Goal: Information Seeking & Learning: Learn about a topic

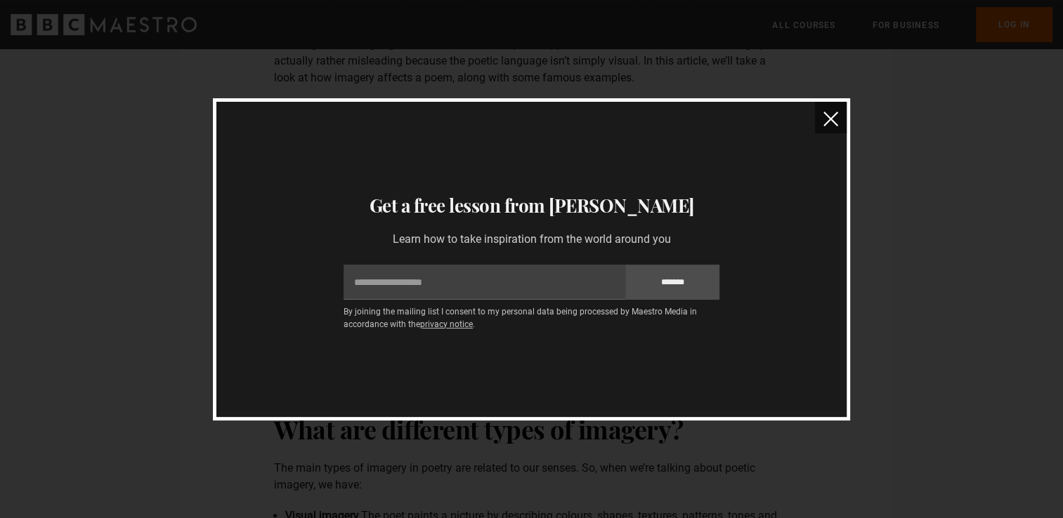
scroll to position [281, 0]
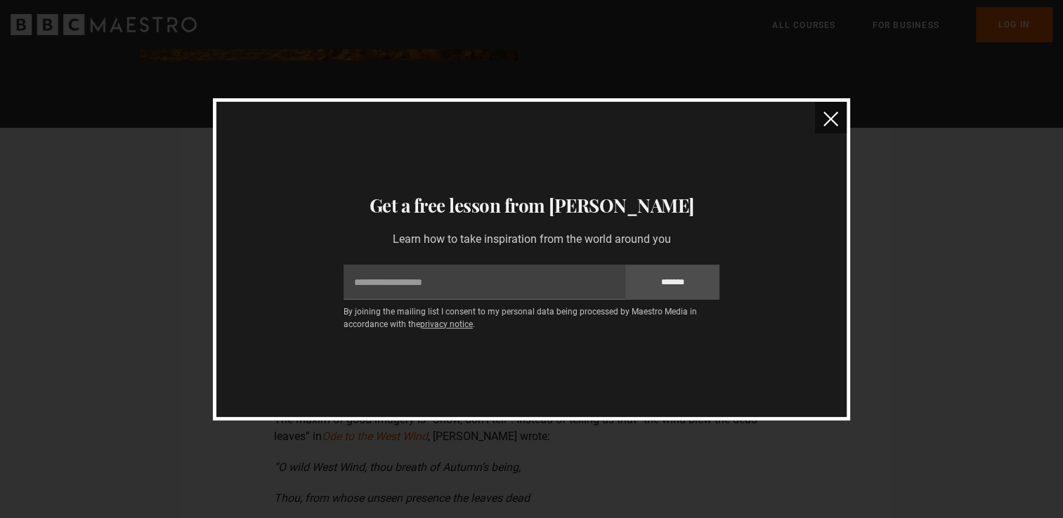
click at [842, 118] on button "close" at bounding box center [831, 118] width 32 height 32
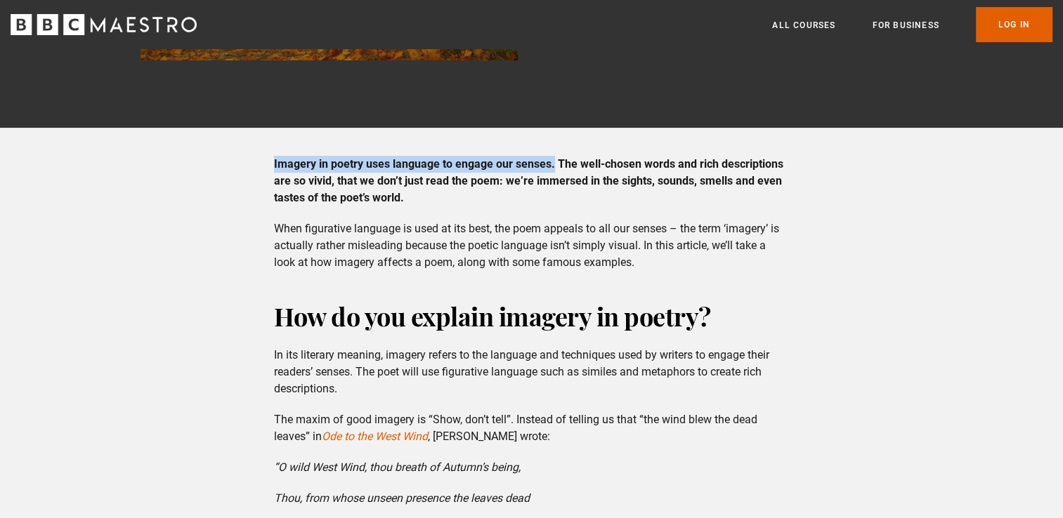
drag, startPoint x: 275, startPoint y: 162, endPoint x: 554, endPoint y: 170, distance: 278.3
click at [554, 170] on strong "Imagery in poetry uses language to engage our senses. The well-chosen words and…" at bounding box center [528, 180] width 509 height 47
copy strong "Imagery in poetry uses language to engage our senses."
click at [497, 236] on p "When figurative language is used at its best, the poem appeals to all our sense…" at bounding box center [531, 246] width 515 height 51
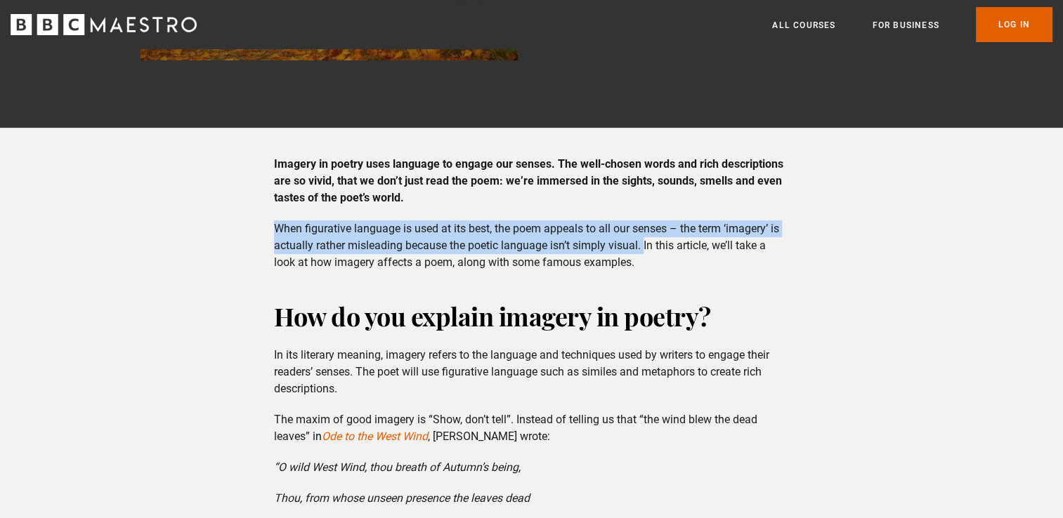
drag, startPoint x: 277, startPoint y: 229, endPoint x: 645, endPoint y: 249, distance: 368.6
click at [645, 249] on p "When figurative language is used at its best, the poem appeals to all our sense…" at bounding box center [531, 246] width 515 height 51
copy p "When figurative language is used at its best, the poem appeals to all our sense…"
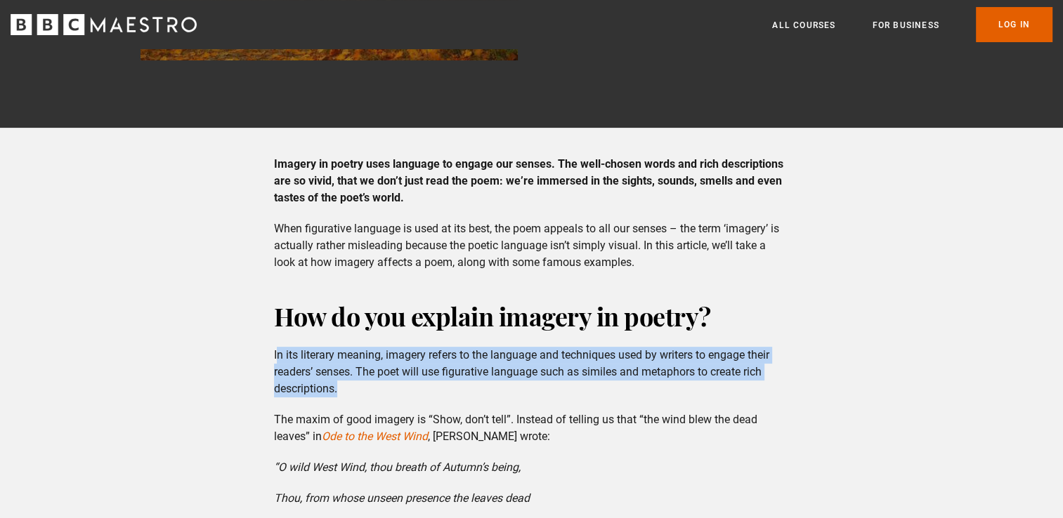
drag, startPoint x: 275, startPoint y: 353, endPoint x: 384, endPoint y: 389, distance: 114.6
click at [384, 389] on p "In its literary meaning, imagery refers to the language and techniques used by …" at bounding box center [531, 372] width 515 height 51
copy p "n its literary meaning, imagery refers to the language and techniques used by w…"
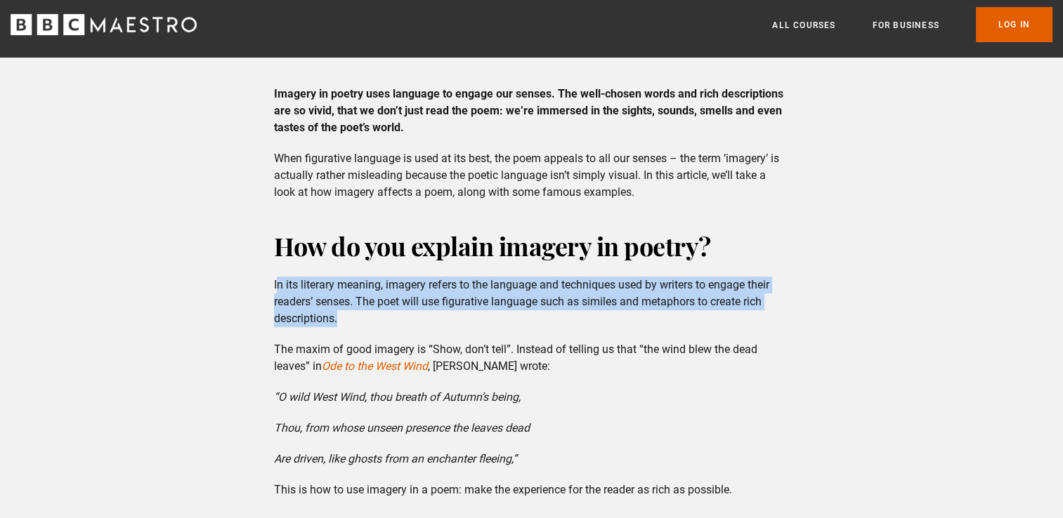
scroll to position [421, 0]
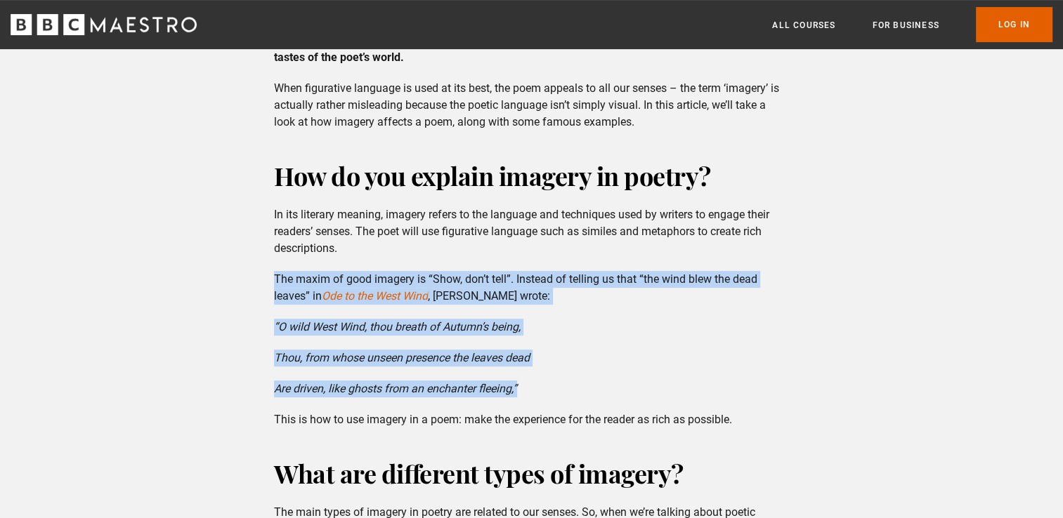
drag, startPoint x: 275, startPoint y: 282, endPoint x: 549, endPoint y: 384, distance: 291.4
click at [549, 384] on div "How do you explain imagery in poetry? In its literary meaning, imagery refers t…" at bounding box center [531, 294] width 537 height 270
copy div "The maxim of good imagery is “Show, don’t tell”. Instead of telling us that “th…"
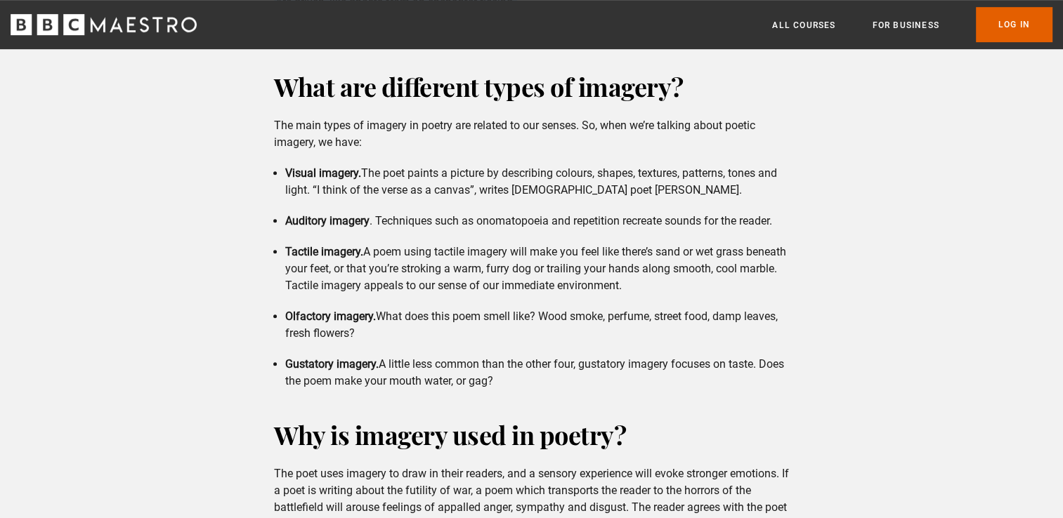
scroll to position [843, 0]
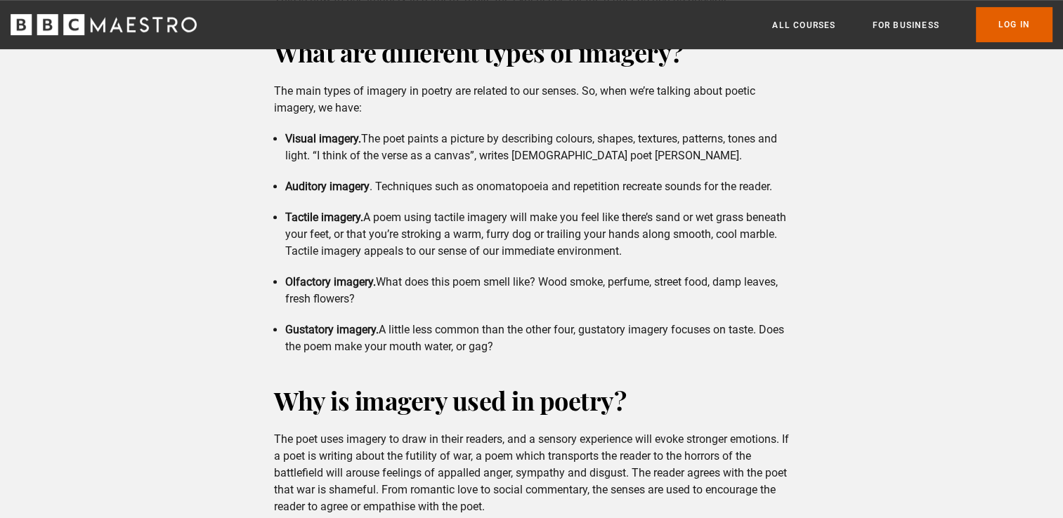
drag, startPoint x: 289, startPoint y: 140, endPoint x: 582, endPoint y: 345, distance: 357.6
click at [582, 345] on ul "Visual imagery. The poet paints a picture by describing colours, shapes, textur…" at bounding box center [531, 243] width 515 height 225
copy ul "Visual imagery. The poet paints a picture by describing colours, shapes, textur…"
click at [525, 347] on li "Gustatory imagery. A little less common than the other four, gustatory imagery …" at bounding box center [537, 339] width 504 height 34
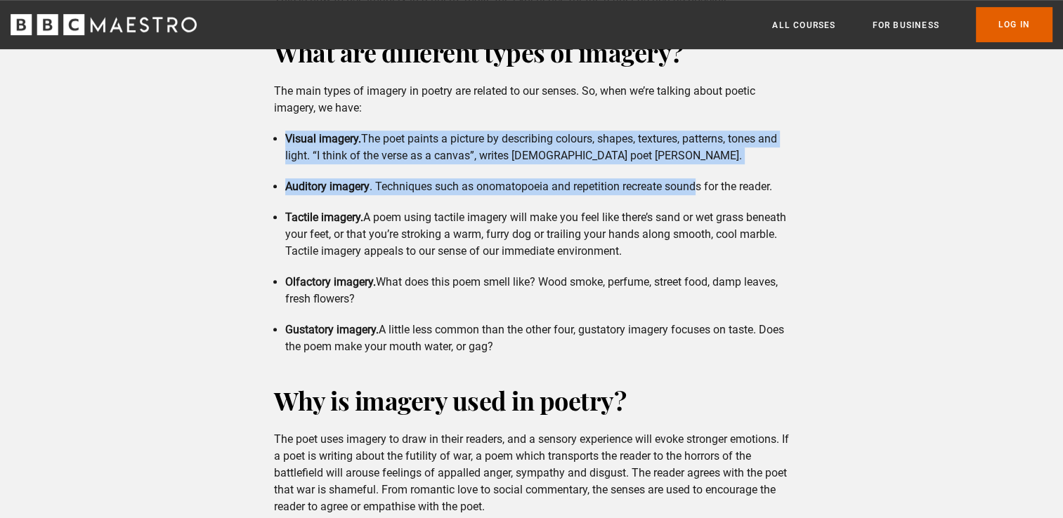
drag, startPoint x: 287, startPoint y: 138, endPoint x: 700, endPoint y: 164, distance: 413.9
click at [700, 164] on ul "Visual imagery. The poet paints a picture by describing colours, shapes, textur…" at bounding box center [531, 243] width 515 height 225
click at [667, 154] on li "Visual imagery. The poet paints a picture by describing colours, shapes, textur…" at bounding box center [537, 148] width 504 height 34
click at [676, 160] on li "Visual imagery. The poet paints a picture by describing colours, shapes, textur…" at bounding box center [537, 148] width 504 height 34
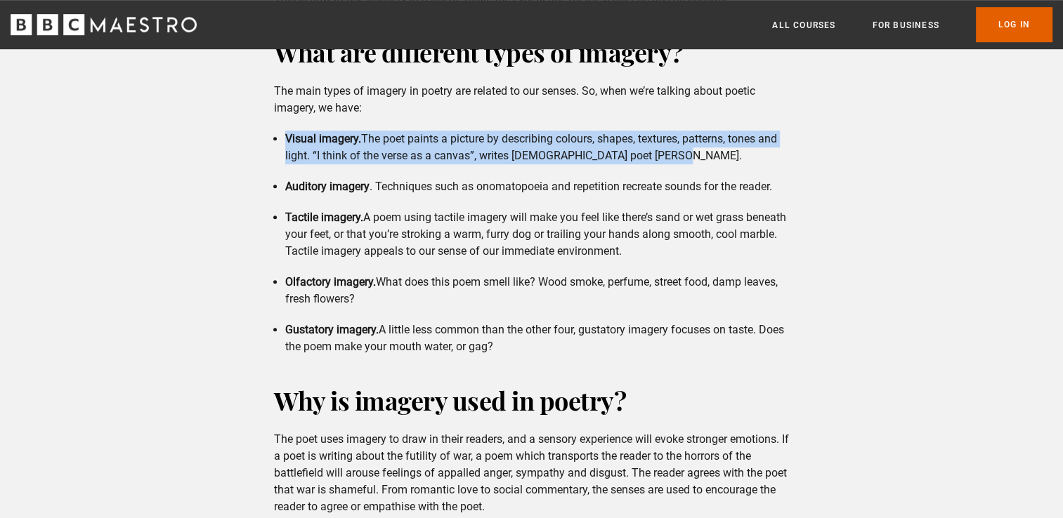
drag, startPoint x: 667, startPoint y: 159, endPoint x: 275, endPoint y: 134, distance: 392.7
click at [285, 134] on li "Visual imagery. The poet paints a picture by describing colours, shapes, textur…" at bounding box center [537, 148] width 504 height 34
copy li "Visual imagery. The poet paints a picture by describing colours, shapes, textur…"
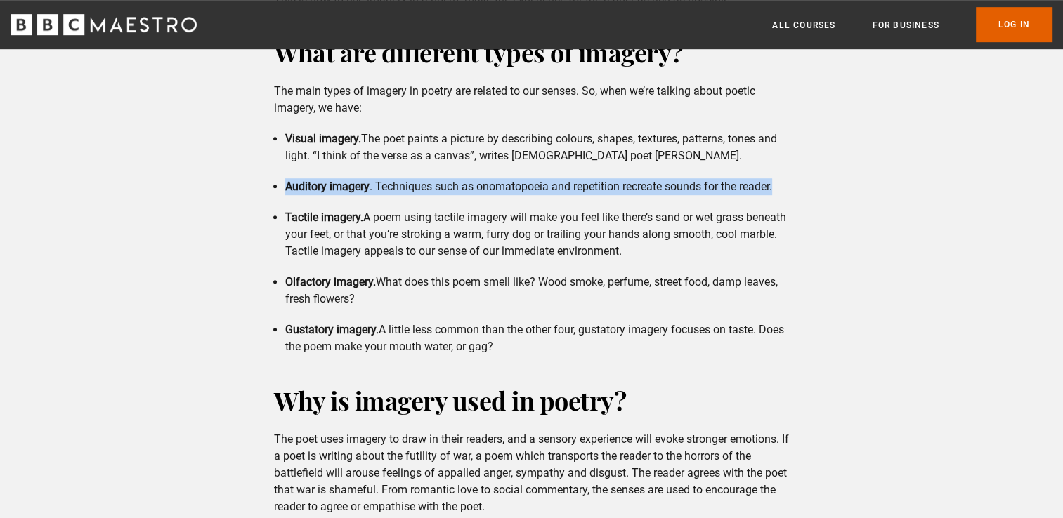
drag, startPoint x: 286, startPoint y: 187, endPoint x: 806, endPoint y: 184, distance: 519.8
copy li "Auditory imagery . Techniques such as onomatopoeia and repetition recreate soun…"
drag, startPoint x: 284, startPoint y: 217, endPoint x: 673, endPoint y: 249, distance: 390.4
click at [673, 249] on ul "Visual imagery. The poet paints a picture by describing colours, shapes, textur…" at bounding box center [531, 243] width 515 height 225
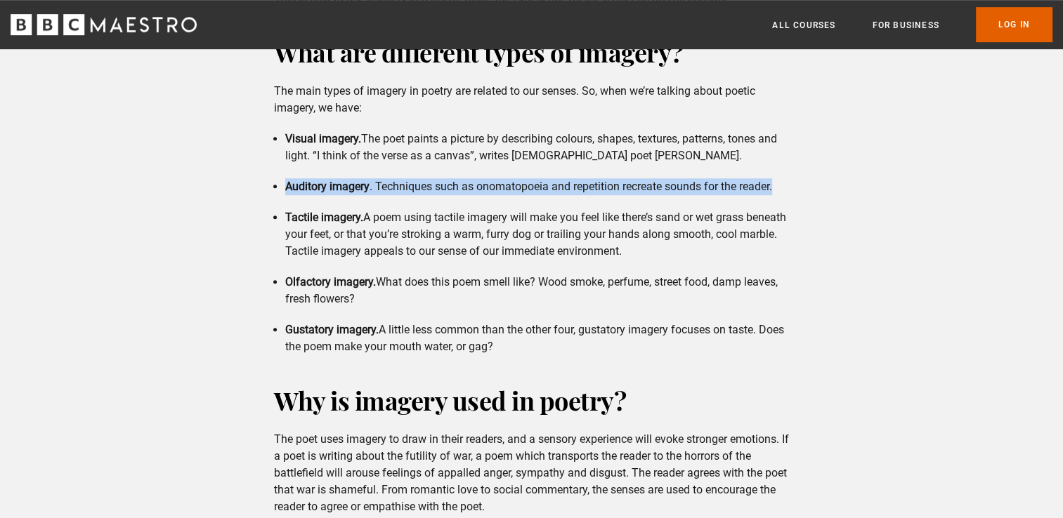
copy li "Tactile imagery. A poem using tactile imagery will make you feel like there’s s…"
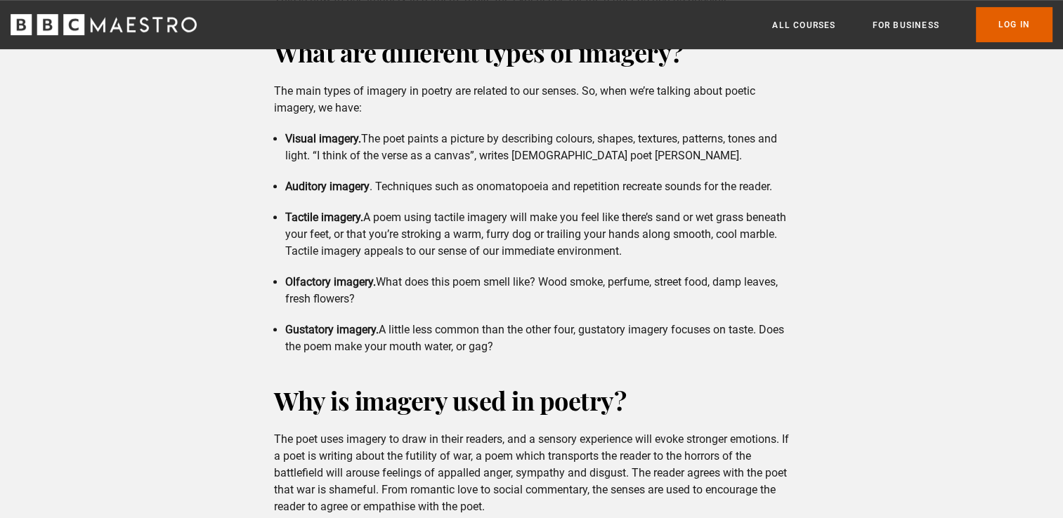
click at [284, 280] on ul "Visual imagery. The poet paints a picture by describing colours, shapes, textur…" at bounding box center [531, 243] width 515 height 225
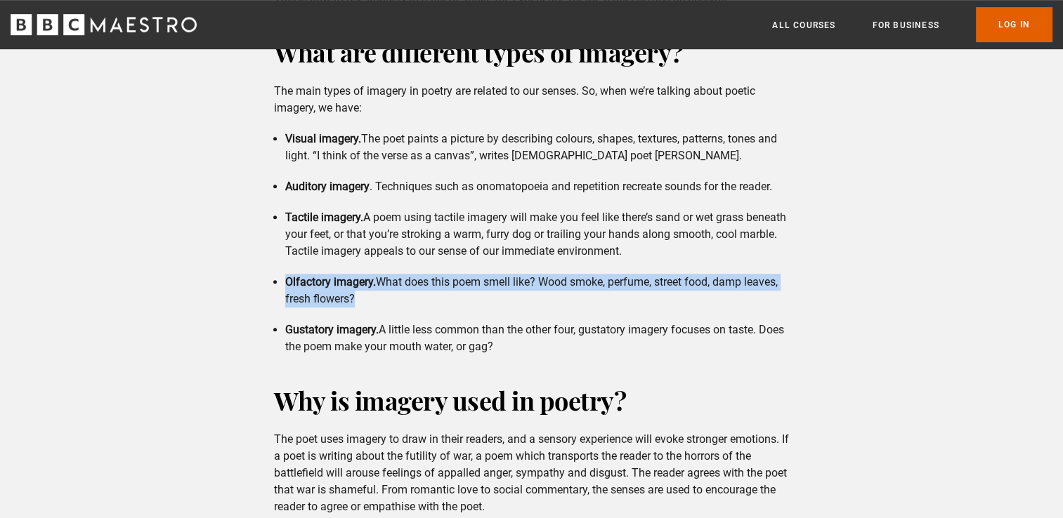
drag, startPoint x: 287, startPoint y: 283, endPoint x: 374, endPoint y: 296, distance: 88.1
click at [374, 296] on li "Olfactory imagery. What does this poem smell like? Wood smoke, perfume, street …" at bounding box center [537, 291] width 504 height 34
copy li "Olfactory imagery. What does this poem smell like? Wood smoke, perfume, street …"
drag, startPoint x: 287, startPoint y: 334, endPoint x: 539, endPoint y: 348, distance: 253.3
click at [539, 348] on li "Gustatory imagery. A little less common than the other four, gustatory imagery …" at bounding box center [537, 339] width 504 height 34
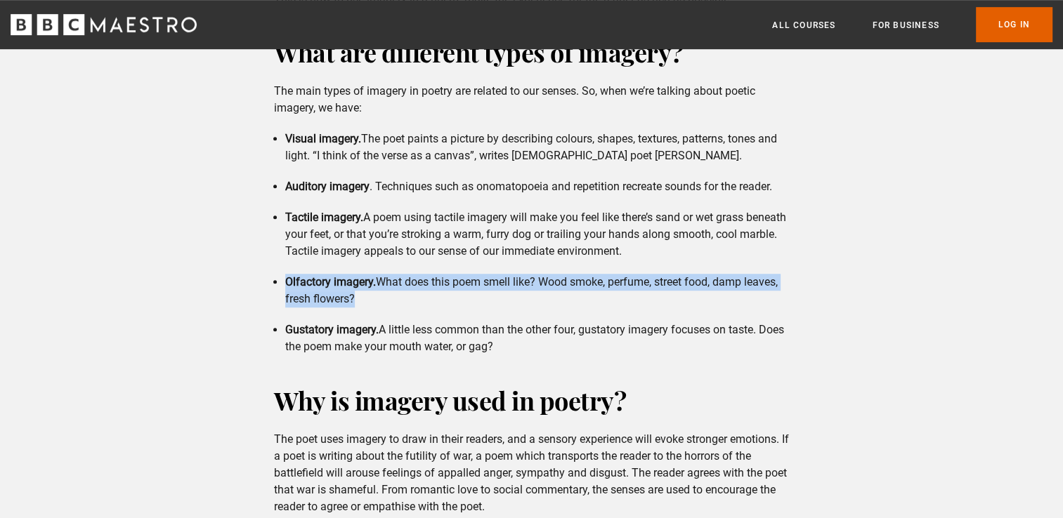
copy li "Gustatory imagery. A little less common than the other four, gustatory imagery …"
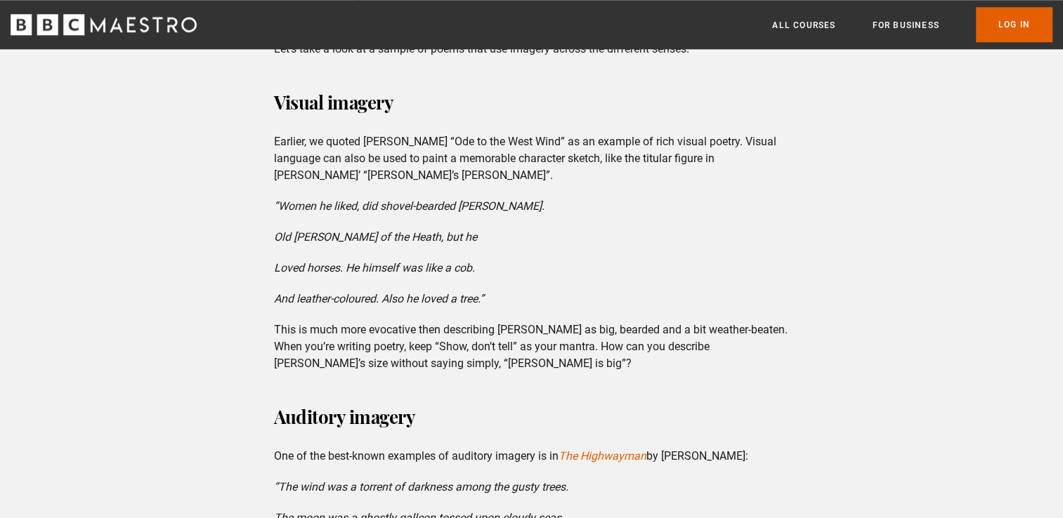
scroll to position [1405, 0]
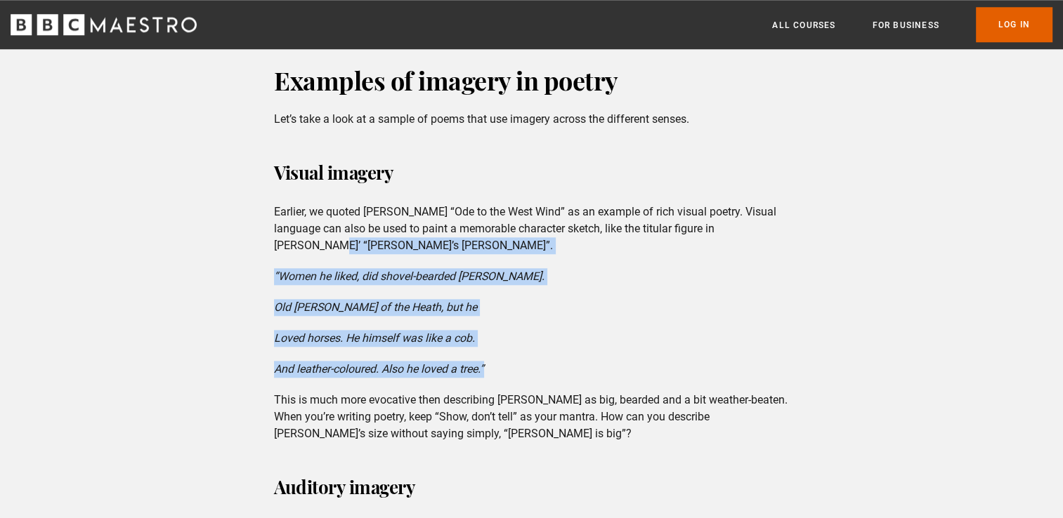
drag, startPoint x: 756, startPoint y: 228, endPoint x: 748, endPoint y: 353, distance: 124.6
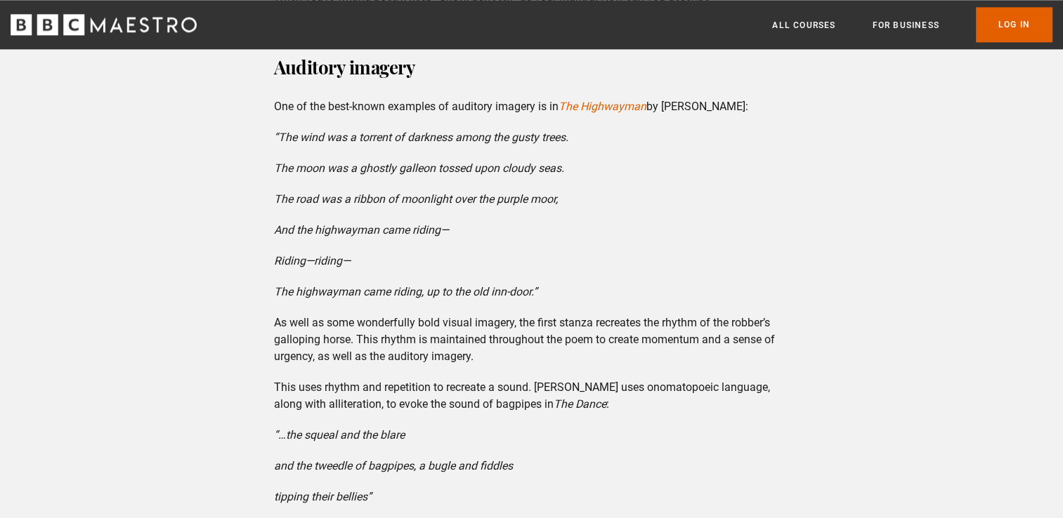
scroll to position [1826, 0]
drag, startPoint x: 568, startPoint y: 91, endPoint x: 589, endPoint y: 254, distance: 165.1
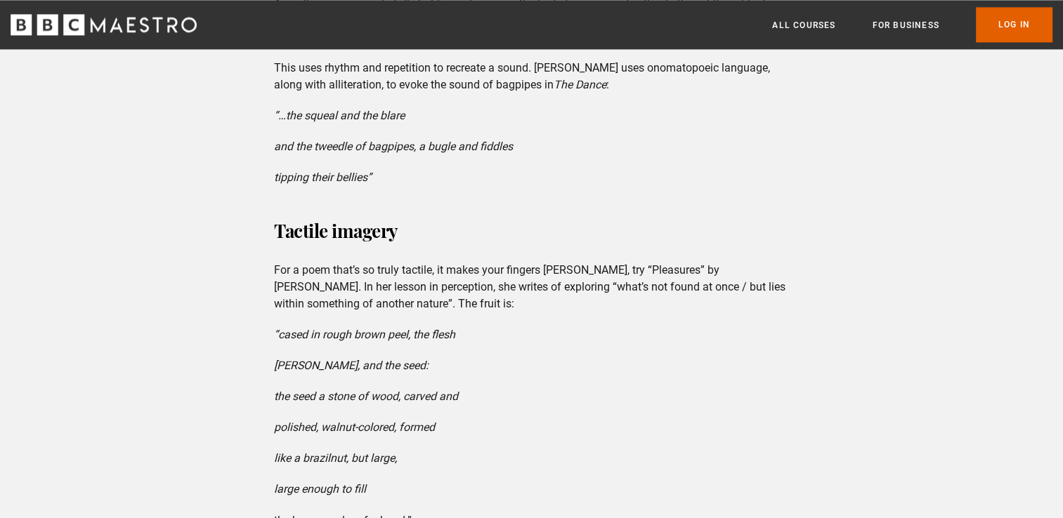
scroll to position [2178, 0]
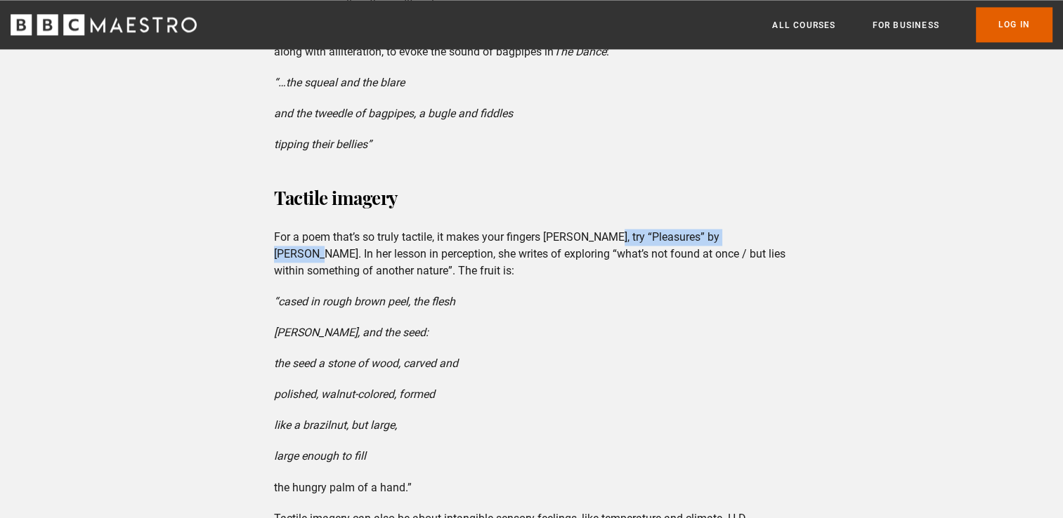
drag, startPoint x: 594, startPoint y: 237, endPoint x: 747, endPoint y: 236, distance: 153.1
click at [747, 236] on p "For a poem that’s so truly tactile, it makes your fingers [PERSON_NAME], try “P…" at bounding box center [531, 254] width 515 height 51
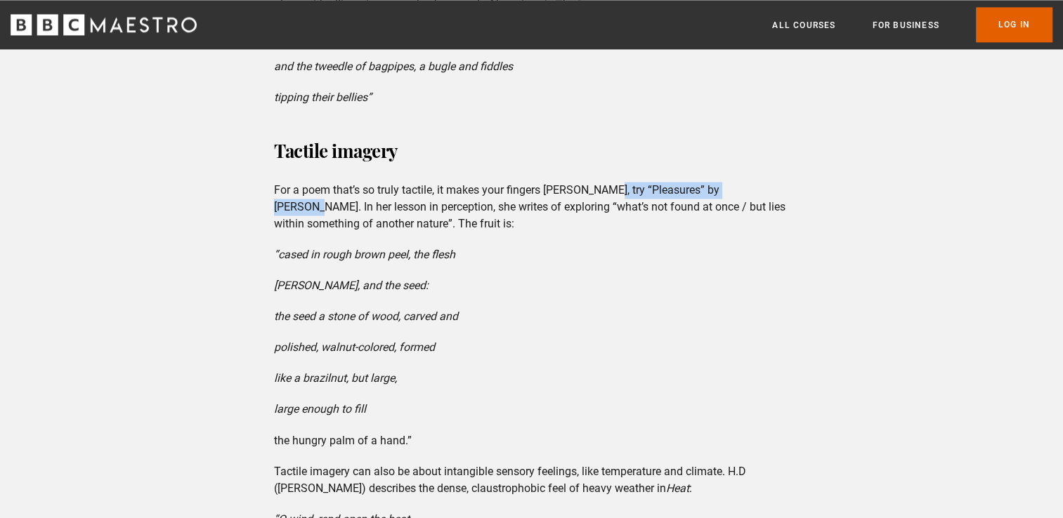
scroll to position [2248, 0]
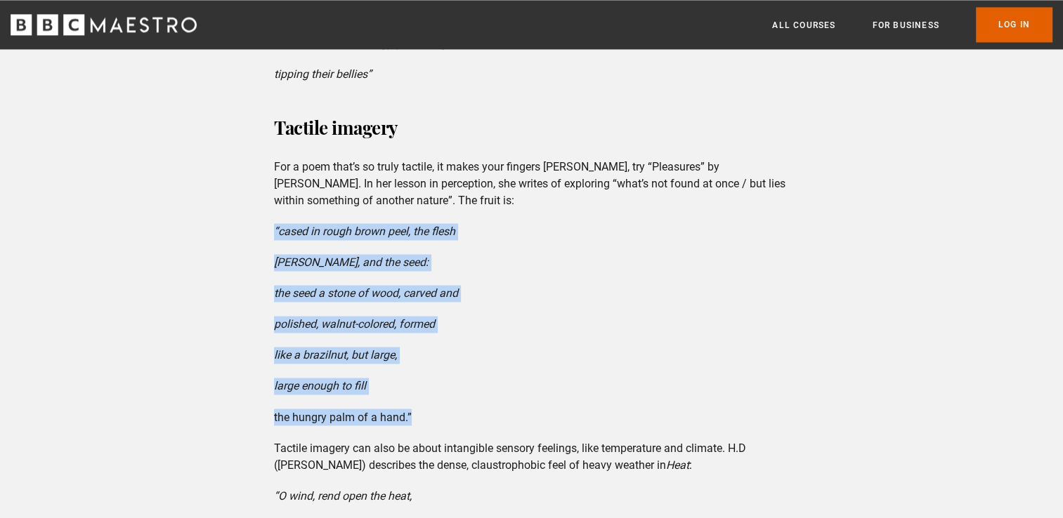
drag, startPoint x: 275, startPoint y: 232, endPoint x: 419, endPoint y: 412, distance: 230.8
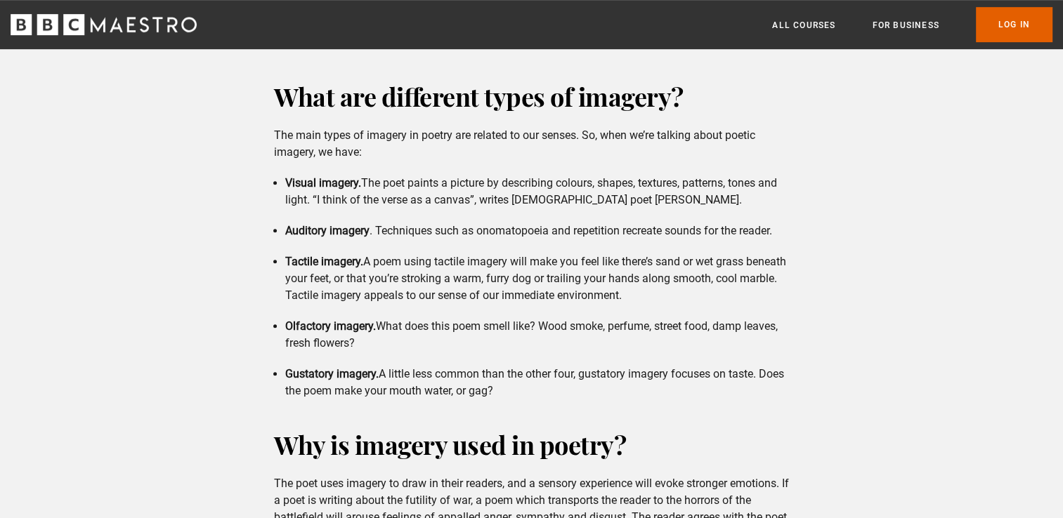
scroll to position [913, 0]
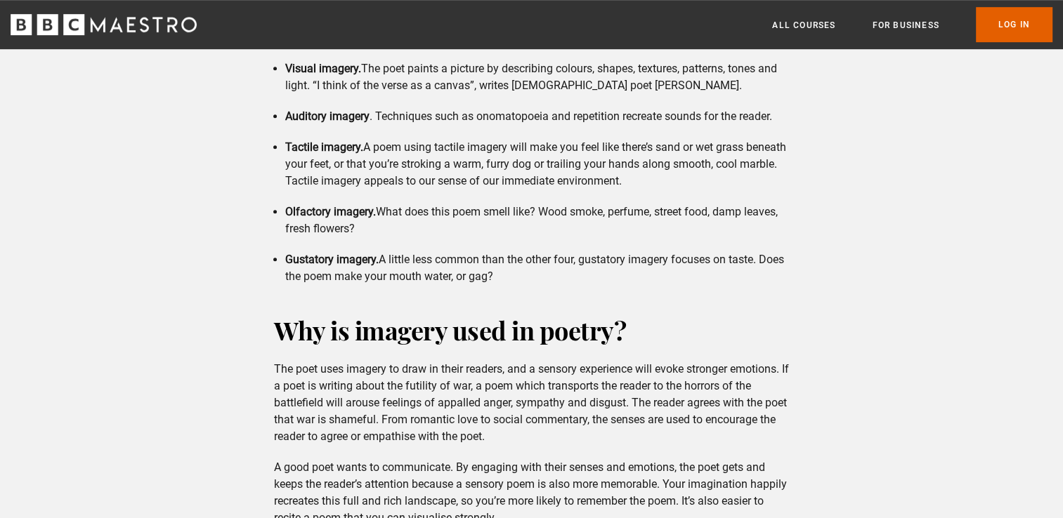
drag, startPoint x: 284, startPoint y: 148, endPoint x: 705, endPoint y: 183, distance: 422.2
click at [705, 183] on ul "Visual imagery. The poet paints a picture by describing colours, shapes, textur…" at bounding box center [531, 172] width 515 height 225
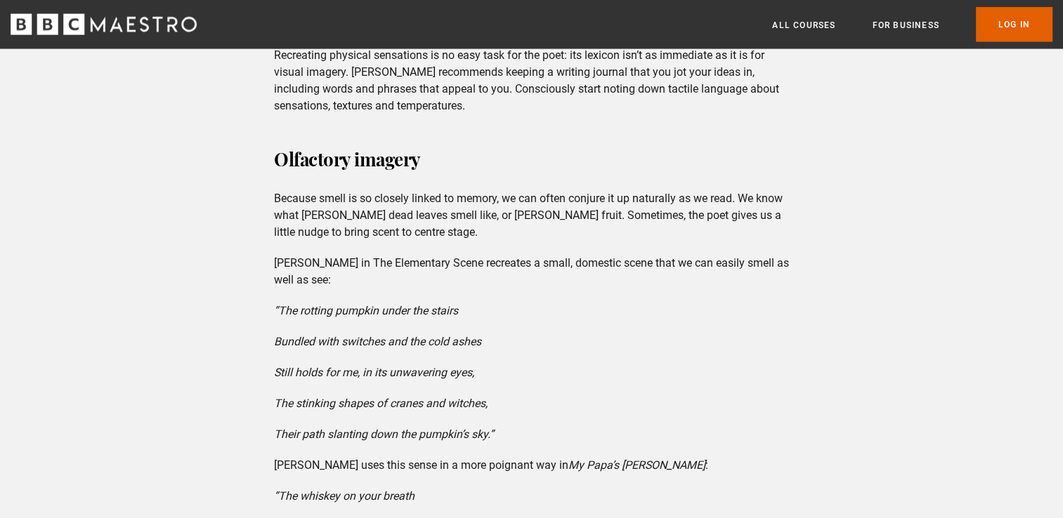
scroll to position [3091, 0]
drag, startPoint x: 281, startPoint y: 265, endPoint x: 332, endPoint y: 280, distance: 52.9
click at [332, 280] on p "[PERSON_NAME] in The Elementary Scene recreates a small, domestic scene that we…" at bounding box center [531, 271] width 515 height 34
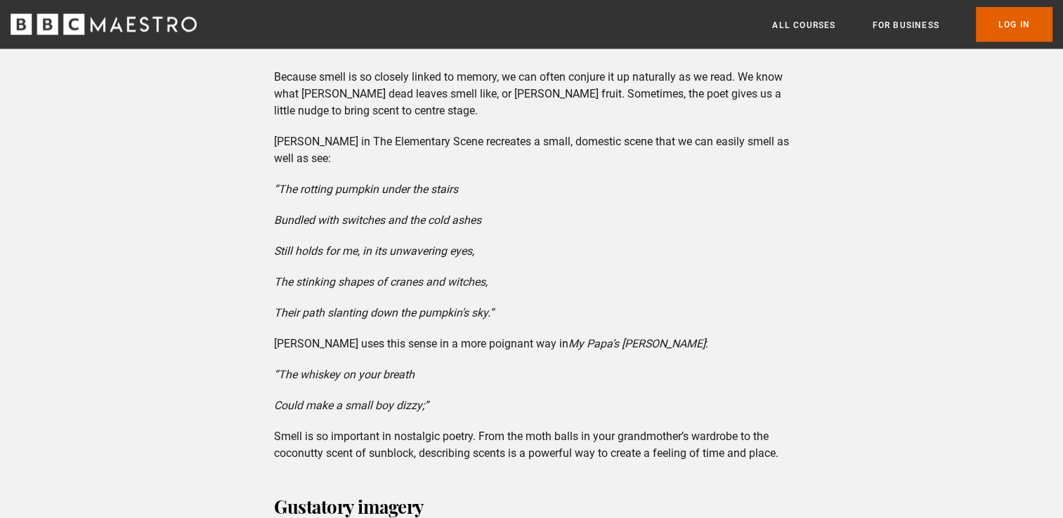
scroll to position [3231, 0]
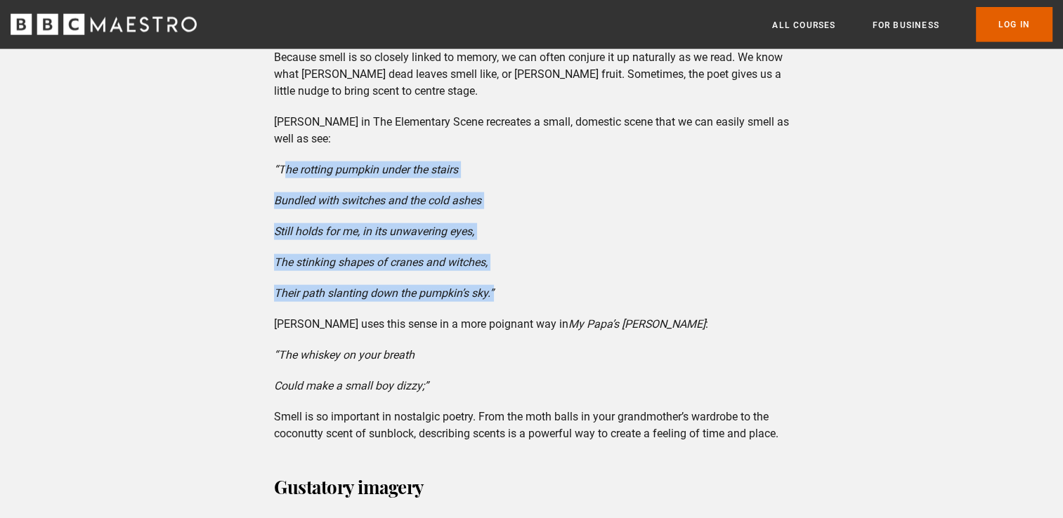
drag, startPoint x: 282, startPoint y: 169, endPoint x: 517, endPoint y: 296, distance: 267.2
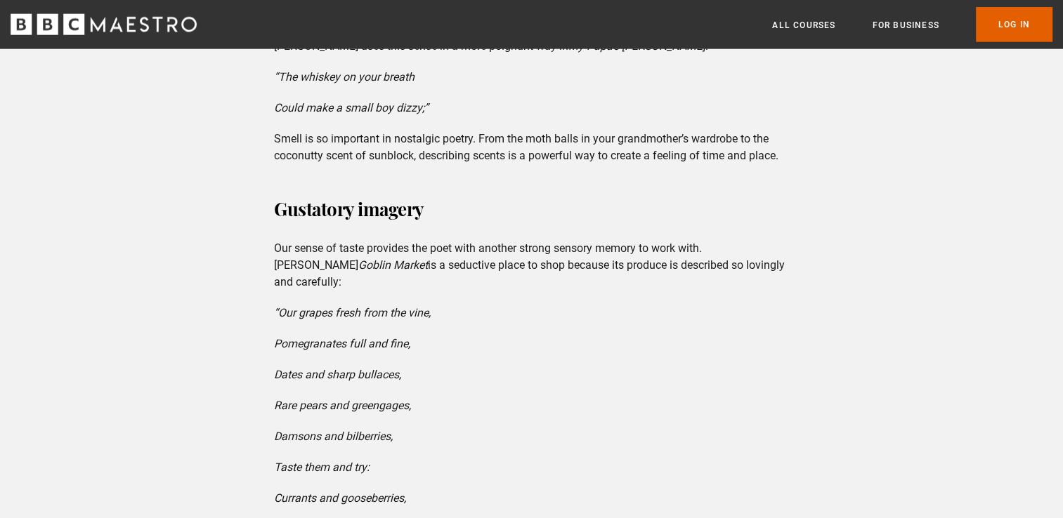
scroll to position [3512, 0]
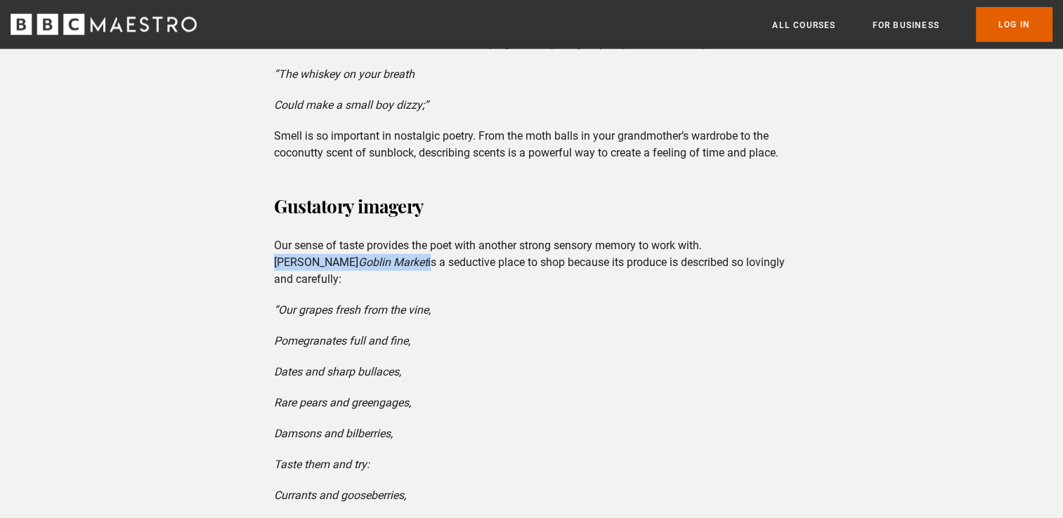
drag, startPoint x: 711, startPoint y: 246, endPoint x: 397, endPoint y: 260, distance: 314.3
click at [397, 260] on p "Our sense of taste provides the poet with another strong sensory memory to work…" at bounding box center [531, 262] width 515 height 51
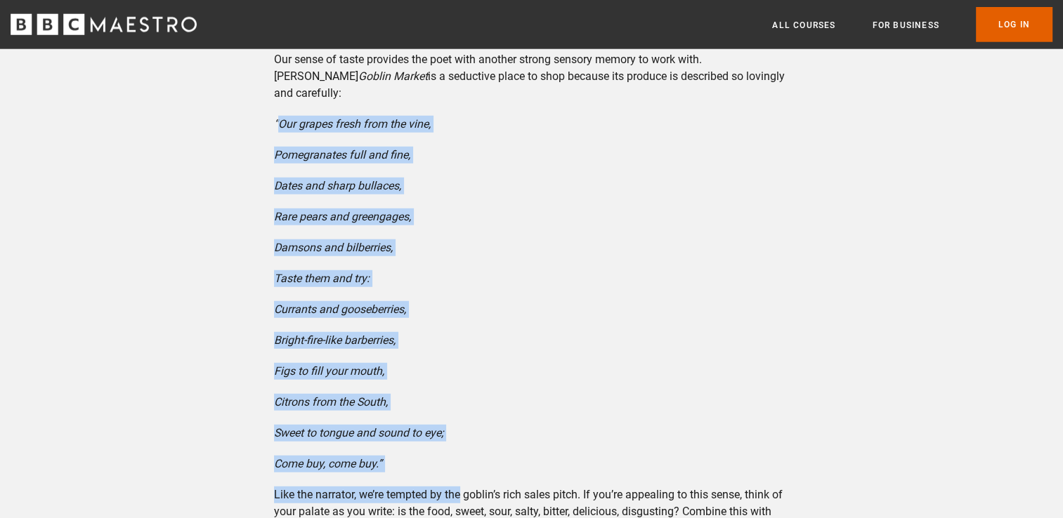
scroll to position [3723, 0]
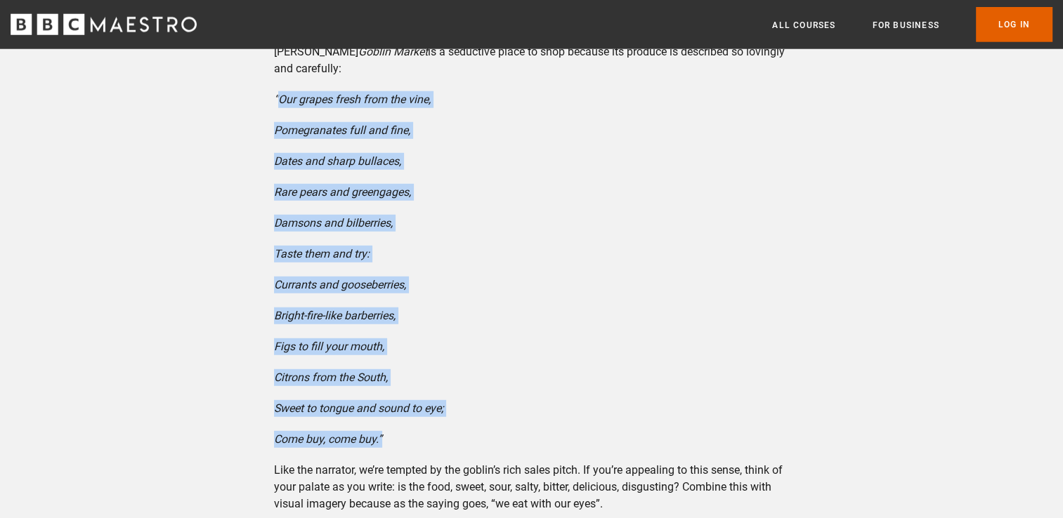
drag, startPoint x: 283, startPoint y: 173, endPoint x: 405, endPoint y: 438, distance: 292.3
click at [580, 445] on p "Come buy, come buy.”" at bounding box center [531, 439] width 515 height 17
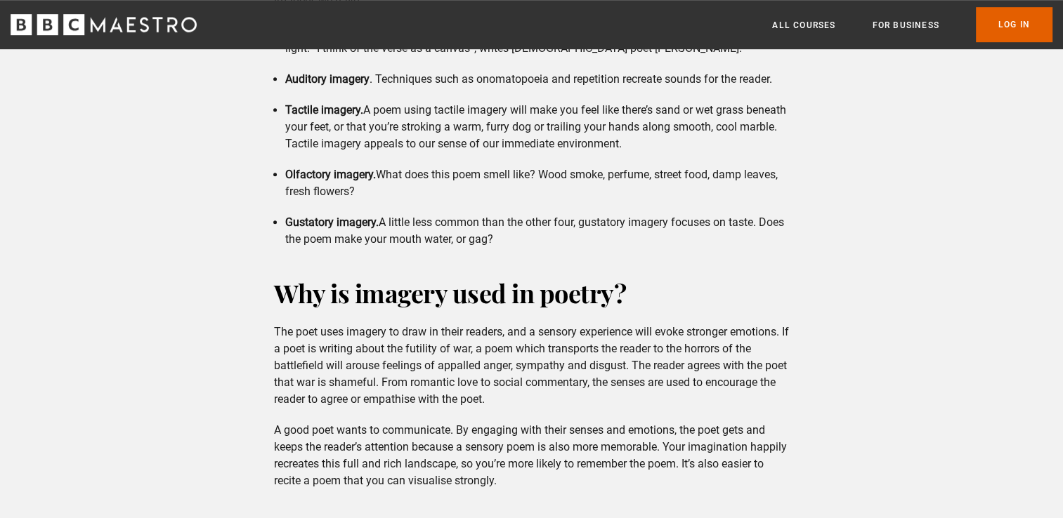
scroll to position [983, 0]
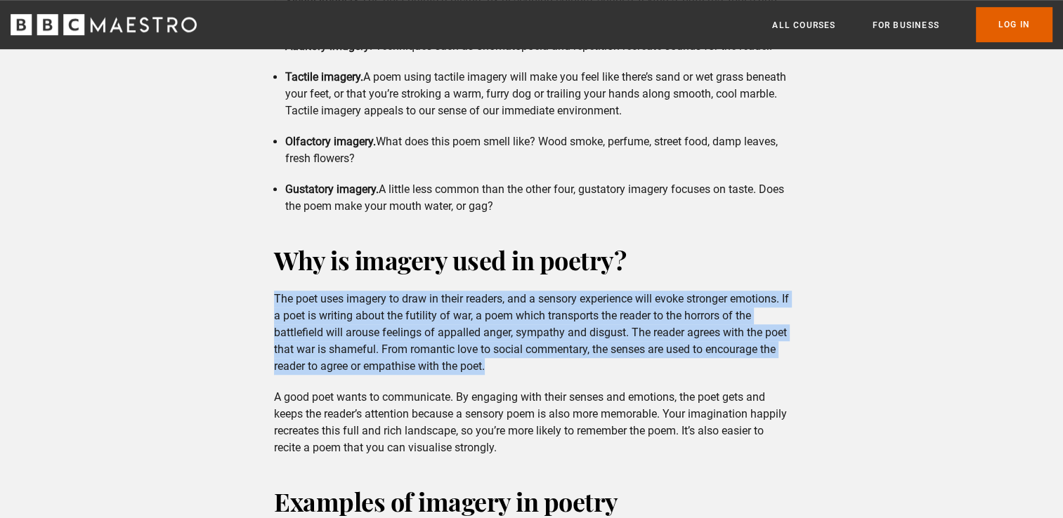
drag, startPoint x: 276, startPoint y: 297, endPoint x: 628, endPoint y: 360, distance: 357.4
click at [628, 360] on p "The poet uses imagery to draw in their readers, and a sensory experience will e…" at bounding box center [531, 333] width 515 height 84
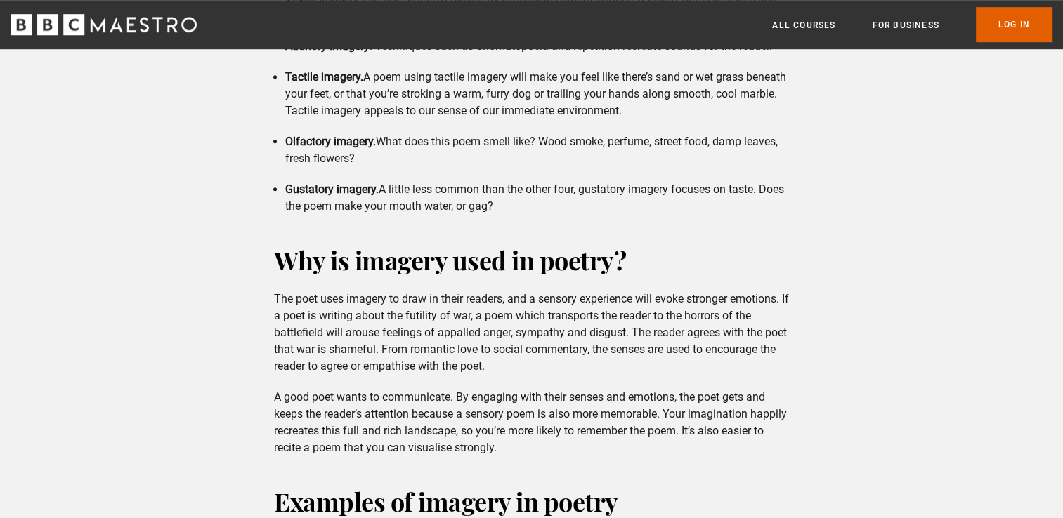
click at [452, 406] on p "A good poet wants to communicate. By engaging with their senses and emotions, t…" at bounding box center [531, 422] width 515 height 67
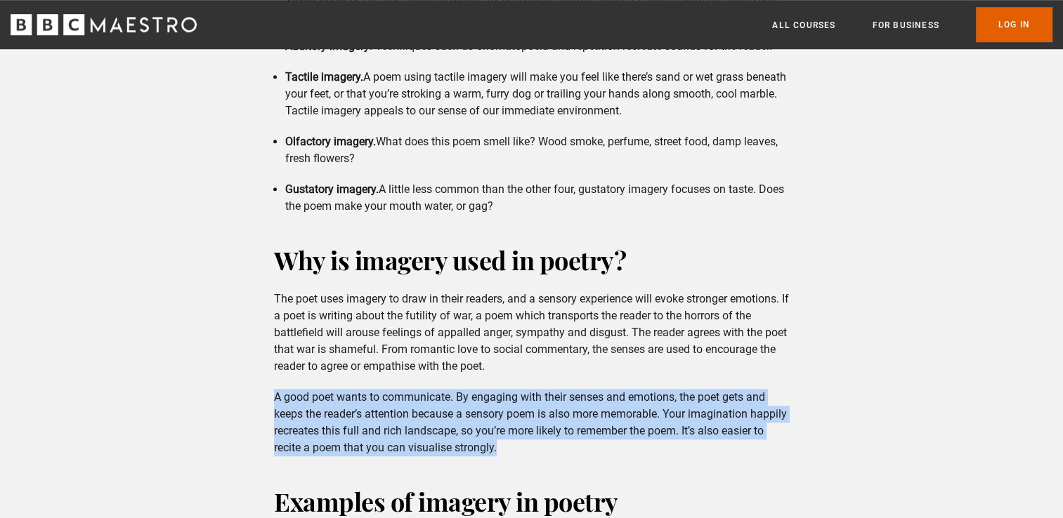
drag, startPoint x: 275, startPoint y: 395, endPoint x: 556, endPoint y: 452, distance: 286.5
click at [556, 452] on p "A good poet wants to communicate. By engaging with their senses and emotions, t…" at bounding box center [531, 422] width 515 height 67
